Goal: Task Accomplishment & Management: Use online tool/utility

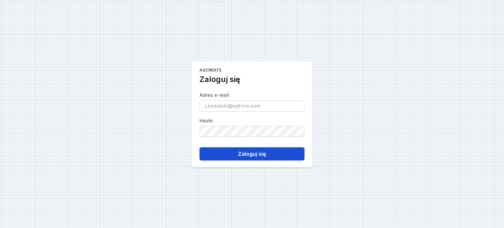
type input "[PERSON_NAME][EMAIL_ADDRESS][DOMAIN_NAME]"
click at [247, 153] on button "Zaloguj się" at bounding box center [251, 153] width 105 height 13
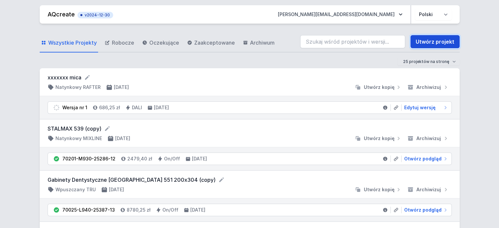
click at [424, 38] on link "Utwórz projekt" at bounding box center [434, 41] width 49 height 13
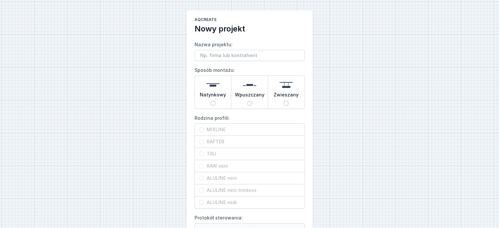
click at [225, 54] on input "Nazwa projektu:" at bounding box center [250, 55] width 110 height 11
type input "Dębowa 1"
click at [289, 93] on span "Zwieszany" at bounding box center [286, 96] width 25 height 9
click at [289, 101] on input "Zwieszany" at bounding box center [285, 103] width 5 height 5
radio input "true"
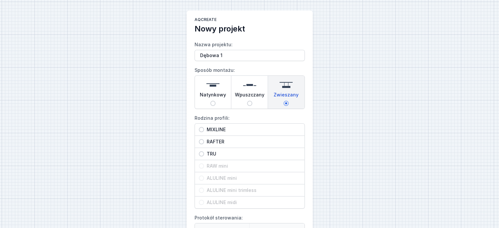
drag, startPoint x: 198, startPoint y: 154, endPoint x: 206, endPoint y: 154, distance: 7.9
click at [199, 154] on input "TRU" at bounding box center [201, 153] width 5 height 5
radio input "true"
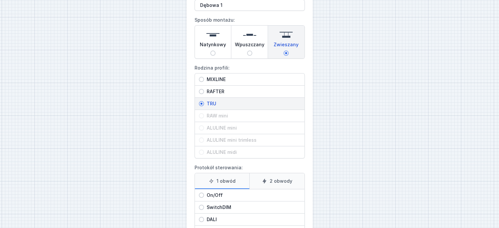
scroll to position [66, 0]
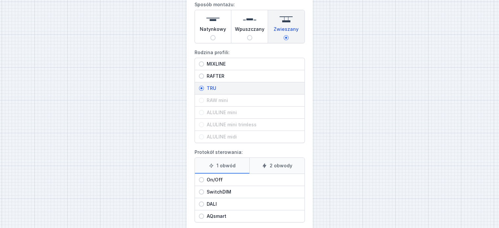
click at [202, 202] on input "DALI" at bounding box center [201, 203] width 5 height 5
radio input "true"
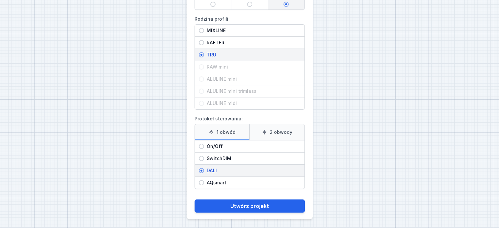
scroll to position [99, 0]
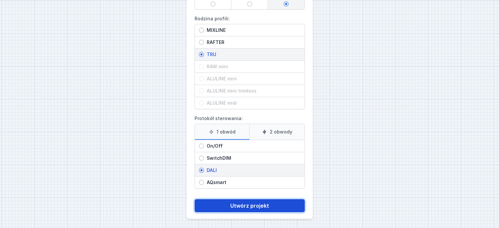
click at [234, 203] on button "Utwórz projekt" at bounding box center [250, 205] width 110 height 13
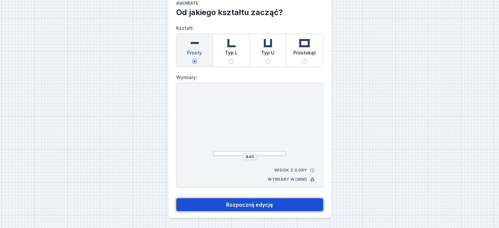
click at [244, 202] on button "Rozpocznij edycję" at bounding box center [249, 204] width 147 height 13
select select "M"
select select "3000"
select select "4"
select select "opal"
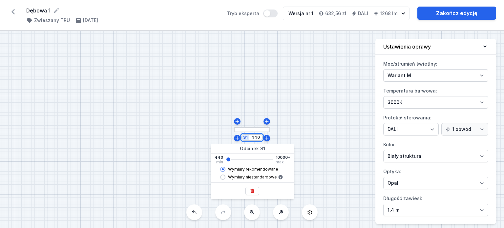
drag, startPoint x: 260, startPoint y: 137, endPoint x: 246, endPoint y: 139, distance: 13.5
click at [246, 139] on div "S1 440" at bounding box center [252, 137] width 22 height 7
type input "12070"
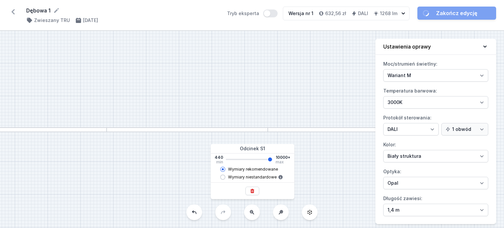
type input "9960"
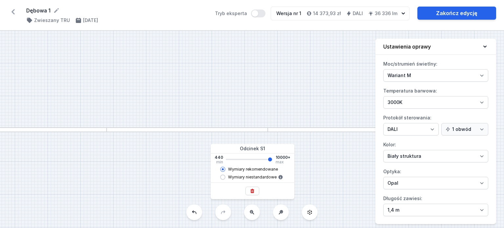
click at [289, 81] on div "S1 12070" at bounding box center [252, 129] width 504 height 197
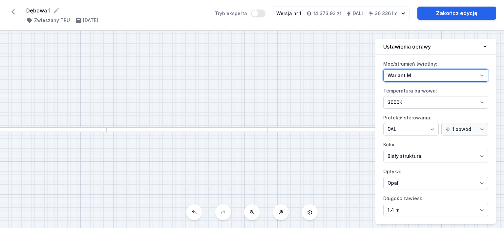
click at [480, 74] on select "Wariant L Wariant M" at bounding box center [435, 75] width 105 height 12
select select "L"
click at [383, 69] on select "Wariant L Wariant M" at bounding box center [435, 75] width 105 height 12
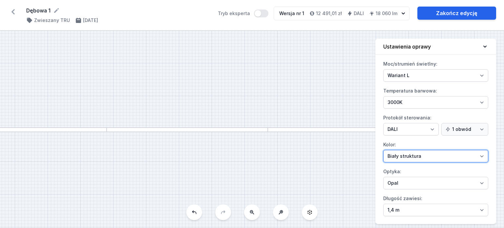
click at [481, 155] on select "Biały struktura Czarny struktura Złoty struktura Miedziany Szary Inny (z palety…" at bounding box center [435, 156] width 105 height 12
select select "2"
click at [383, 150] on select "Biały struktura Czarny struktura Złoty struktura Miedziany Szary Inny (z palety…" at bounding box center [435, 156] width 105 height 12
click at [318, 169] on div "S1 12070" at bounding box center [252, 129] width 504 height 197
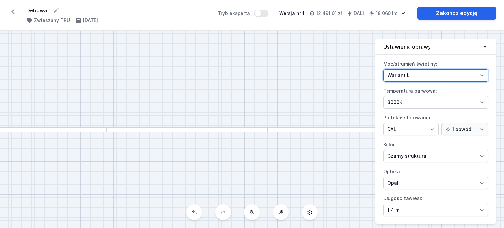
click at [482, 74] on select "Wariant L Wariant M" at bounding box center [435, 75] width 105 height 12
select select "M"
click at [383, 69] on select "Wariant L Wariant M" at bounding box center [435, 75] width 105 height 12
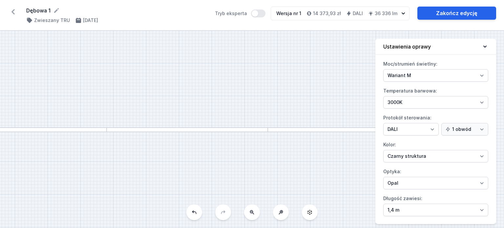
click at [210, 182] on div "S1 12070" at bounding box center [252, 129] width 504 height 197
click at [480, 182] on select "Mikropryzma Opal" at bounding box center [435, 183] width 105 height 12
select select "microprism"
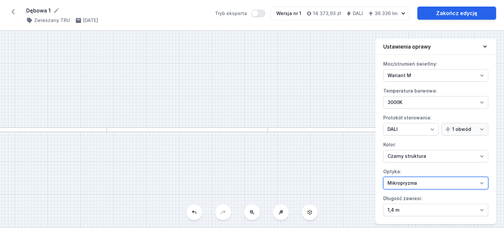
click at [383, 177] on select "Mikropryzma Opal" at bounding box center [435, 183] width 105 height 12
